Goal: Information Seeking & Learning: Compare options

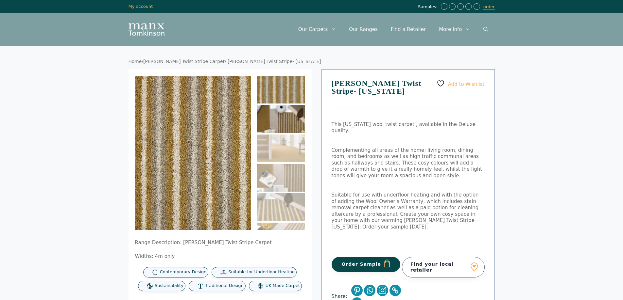
click at [287, 124] on img at bounding box center [281, 119] width 48 height 28
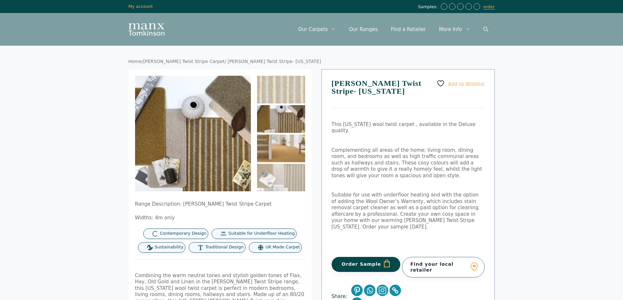
click at [291, 149] on img at bounding box center [281, 149] width 48 height 28
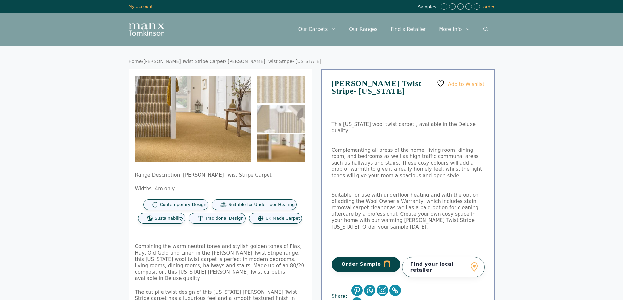
click at [277, 153] on img at bounding box center [281, 149] width 48 height 28
click at [201, 61] on link "[PERSON_NAME] Twist Stripe Carpet" at bounding box center [183, 61] width 81 height 5
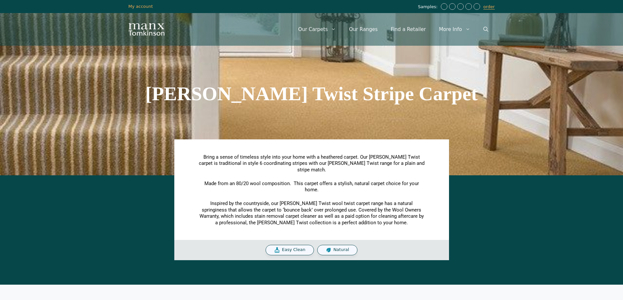
click at [285, 135] on div "[PERSON_NAME] Twist Stripe Carpet" at bounding box center [311, 93] width 373 height 163
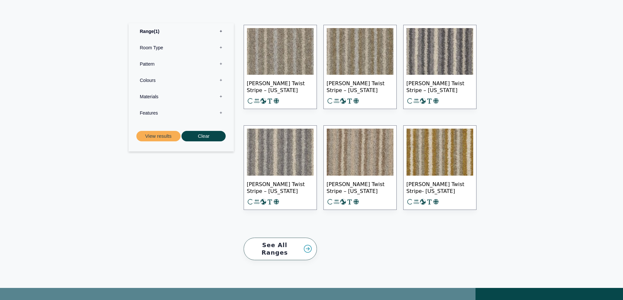
scroll to position [294, 0]
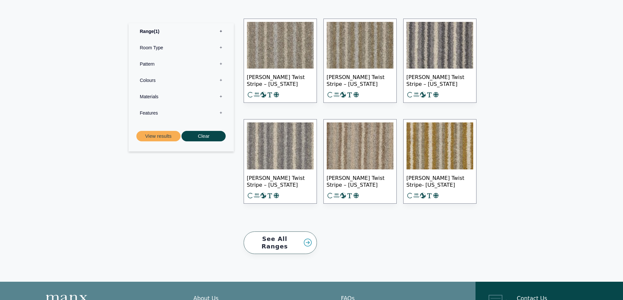
click at [358, 132] on img at bounding box center [360, 146] width 67 height 47
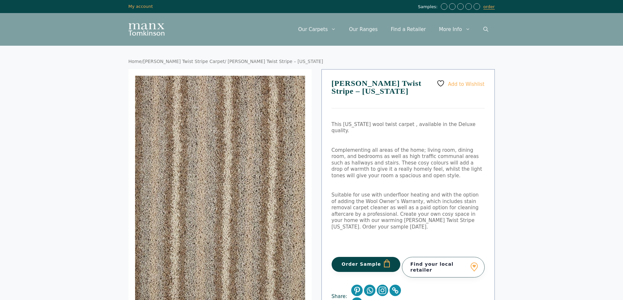
click at [435, 205] on p "Suitable for use with underfloor heating and with the option of adding the Wool…" at bounding box center [407, 211] width 153 height 38
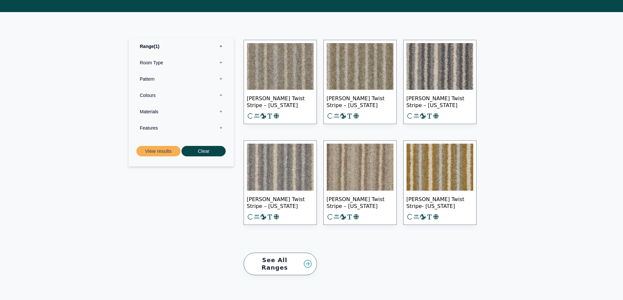
scroll to position [261, 0]
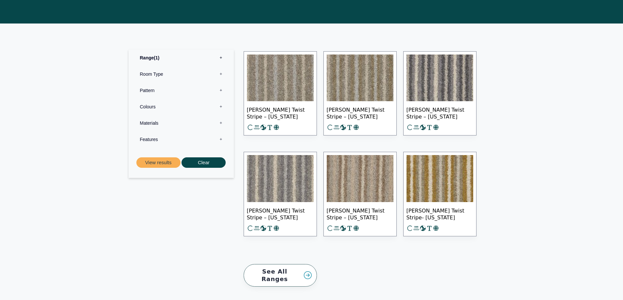
click at [450, 176] on img at bounding box center [439, 178] width 67 height 47
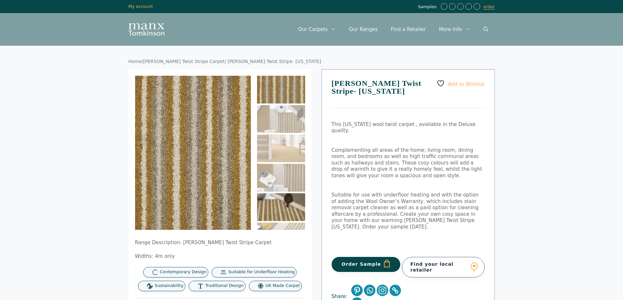
click at [269, 210] on img at bounding box center [281, 207] width 48 height 28
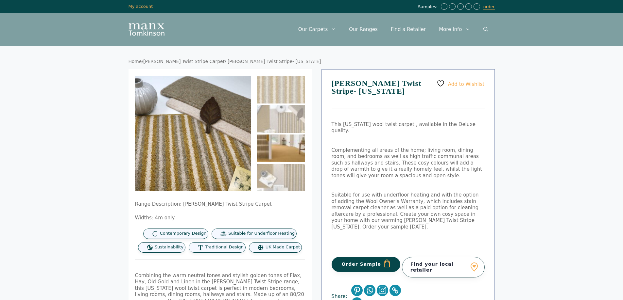
click at [279, 150] on img at bounding box center [281, 149] width 48 height 28
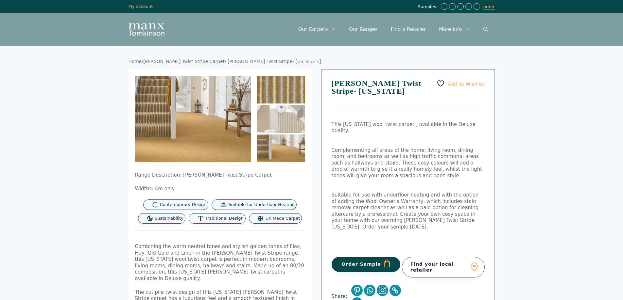
click at [278, 97] on img at bounding box center [281, 90] width 48 height 28
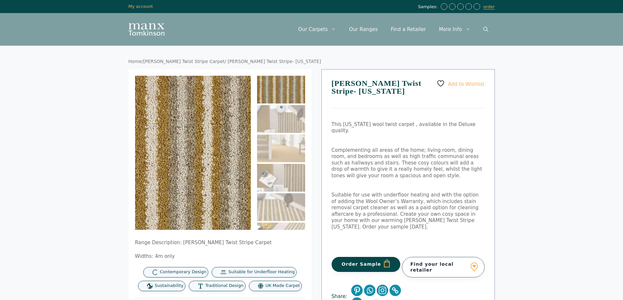
click at [207, 119] on img at bounding box center [180, 177] width 196 height 261
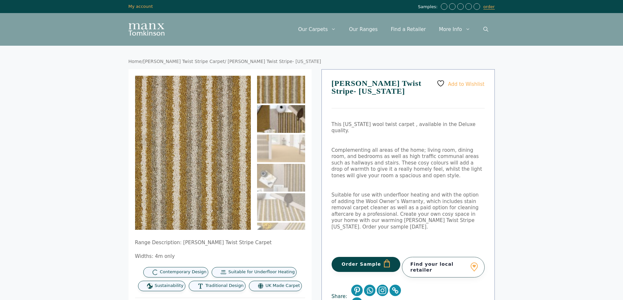
click at [280, 127] on img at bounding box center [281, 119] width 48 height 28
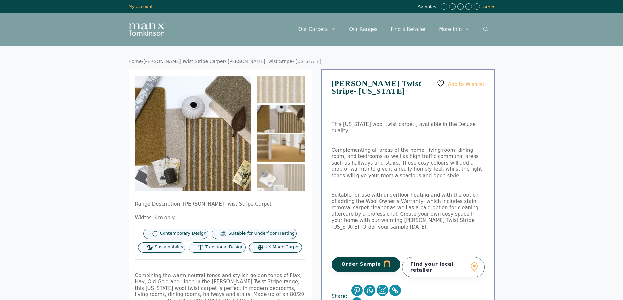
click at [278, 152] on img at bounding box center [281, 149] width 48 height 28
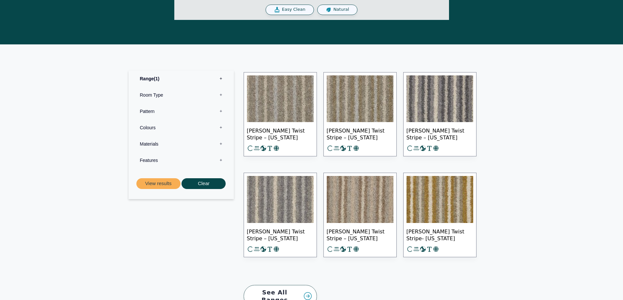
scroll to position [229, 0]
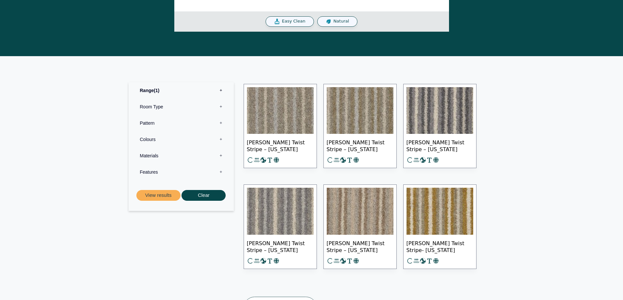
click at [299, 111] on img at bounding box center [280, 110] width 67 height 47
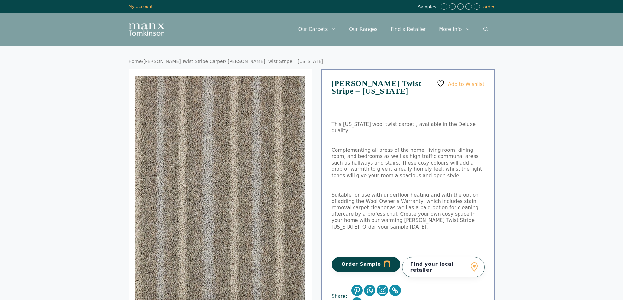
drag, startPoint x: 204, startPoint y: 62, endPoint x: 144, endPoint y: 63, distance: 60.5
click at [144, 63] on nav "Home / [PERSON_NAME] Twist Stripe Carpet / [PERSON_NAME] Twist Stripe – [US_STA…" at bounding box center [311, 62] width 366 height 6
copy nav "[PERSON_NAME] Twist Stripe Carpet"
